Goal: Transaction & Acquisition: Purchase product/service

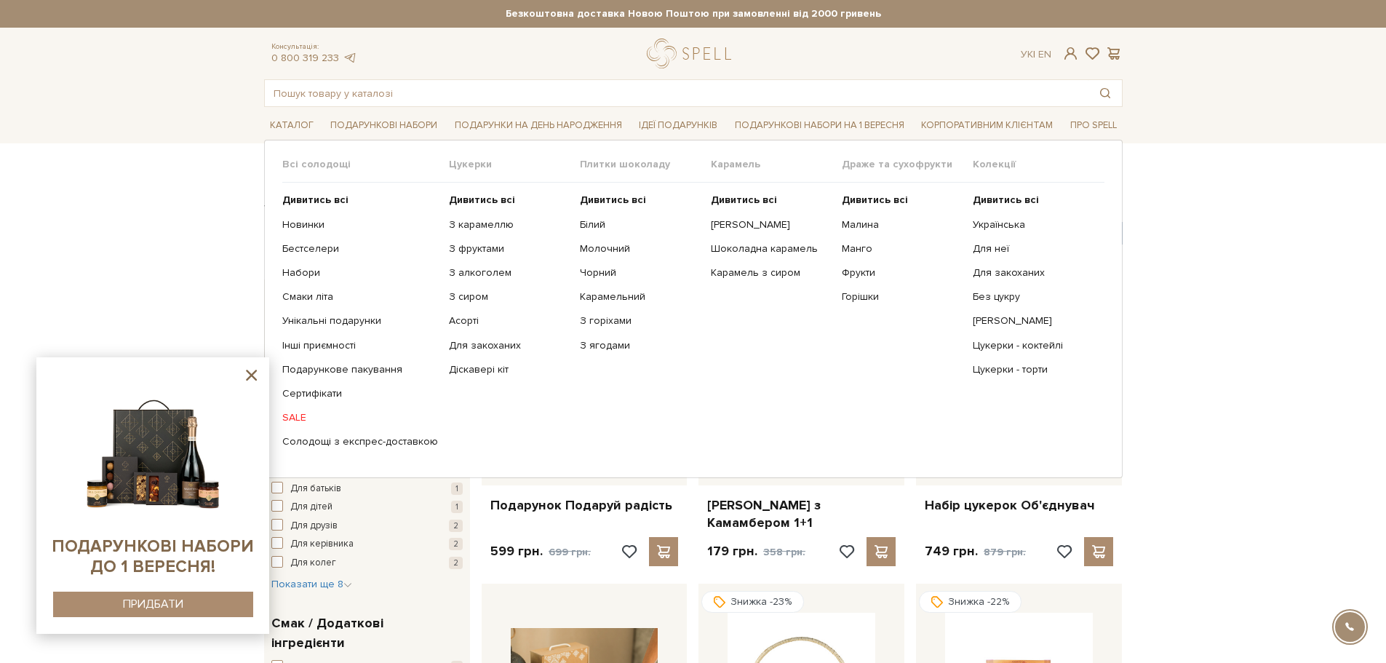
click at [298, 418] on link "SALE" at bounding box center [360, 417] width 156 height 13
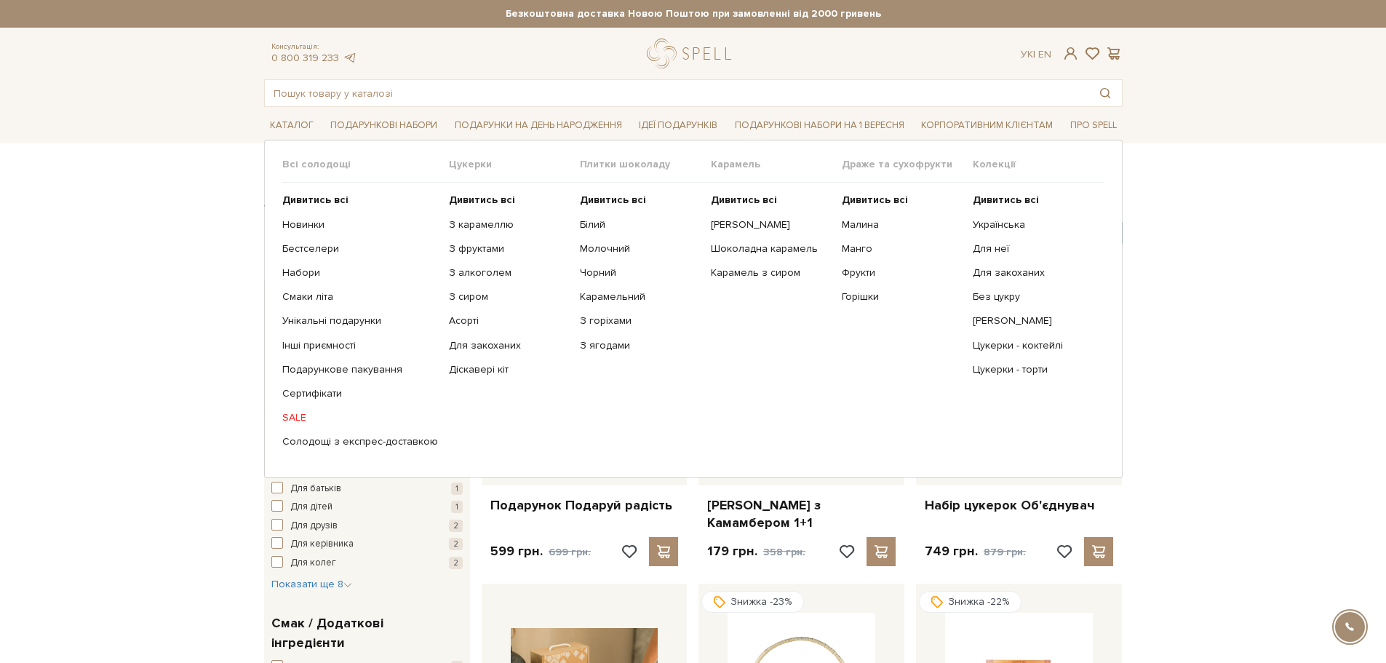
click at [300, 418] on link "SALE" at bounding box center [360, 417] width 156 height 13
